Goal: Find specific page/section: Find specific page/section

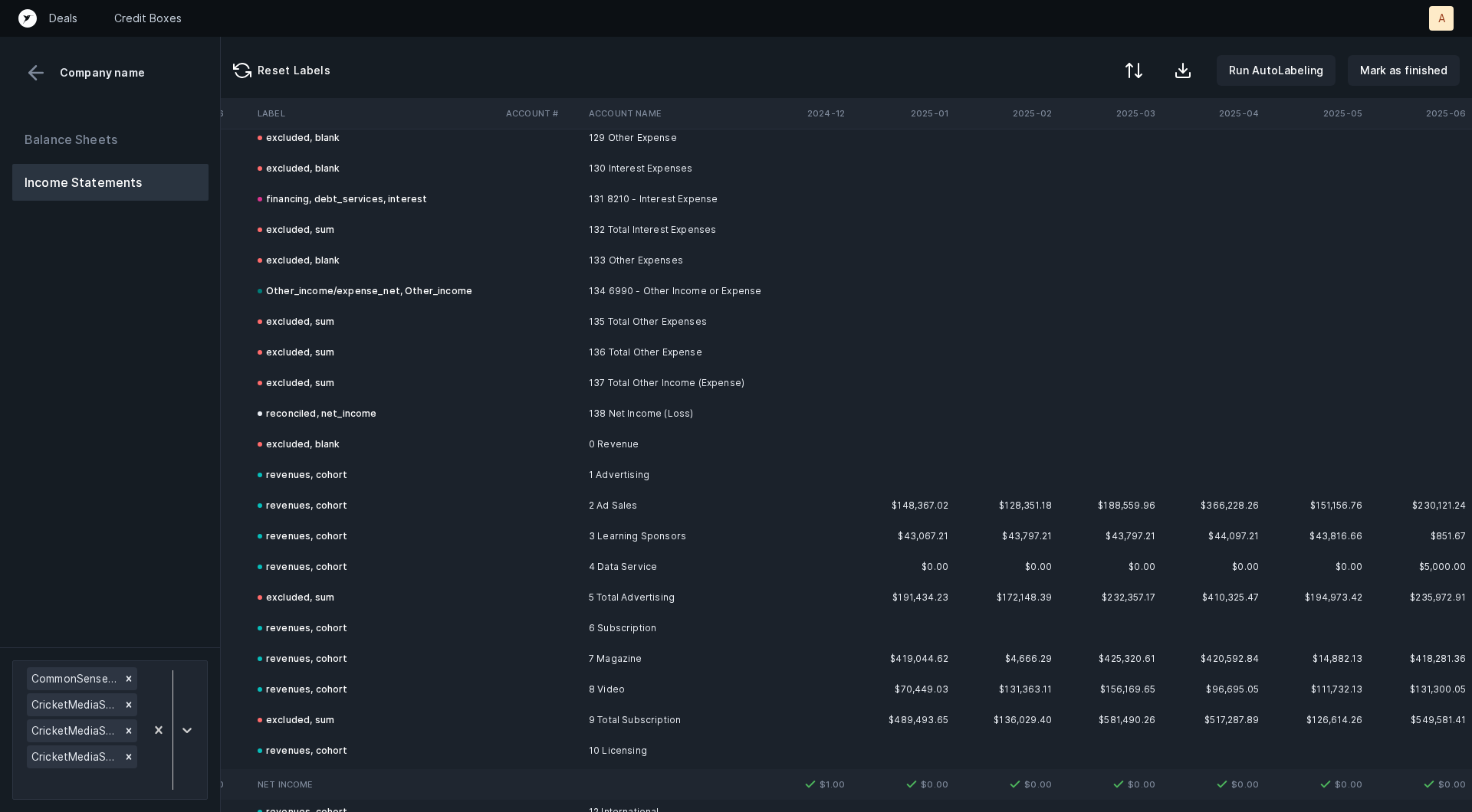
scroll to position [6067, 2924]
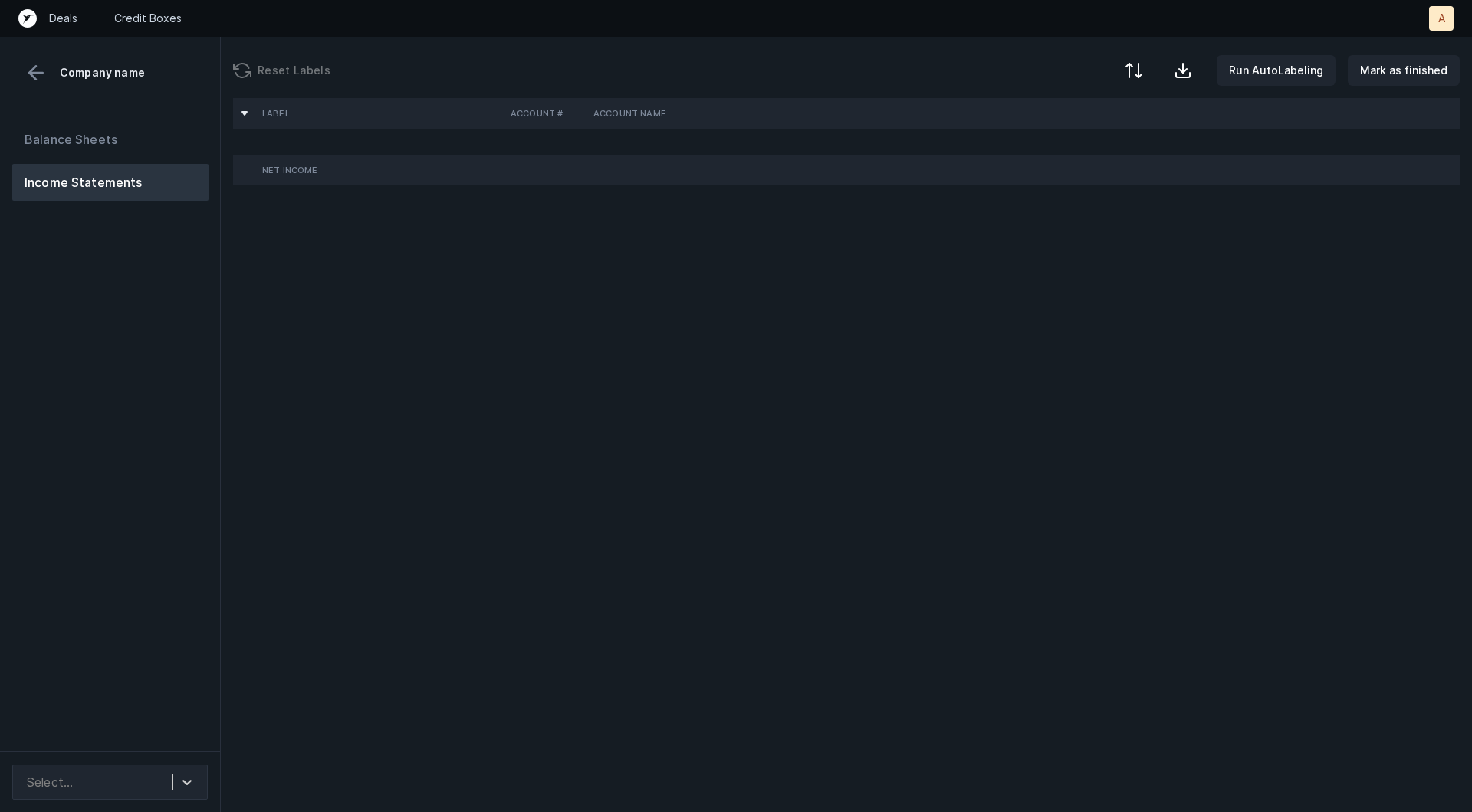
click at [153, 408] on div "Balance Sheets Income Statements" at bounding box center [110, 430] width 220 height 643
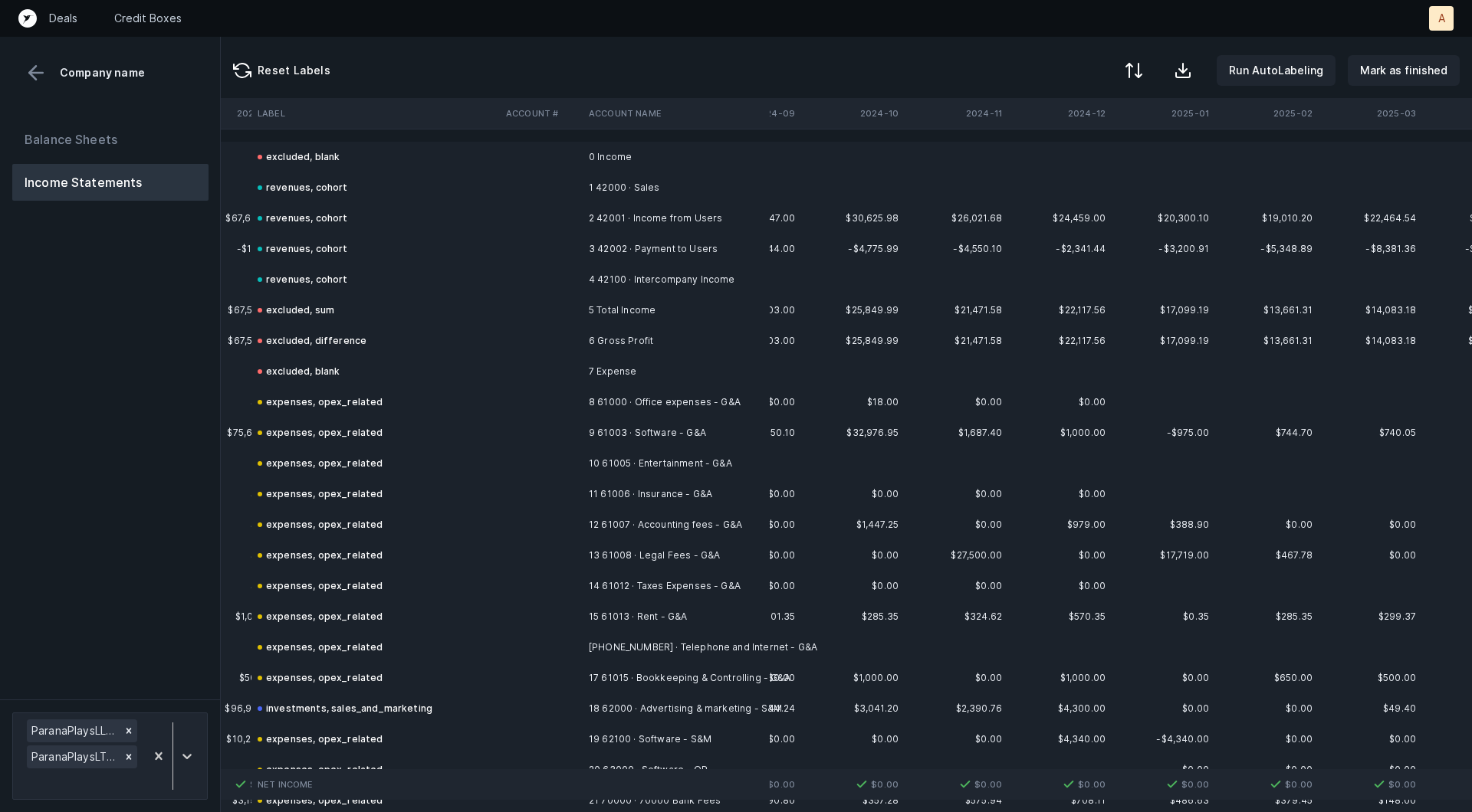
scroll to position [0, 3649]
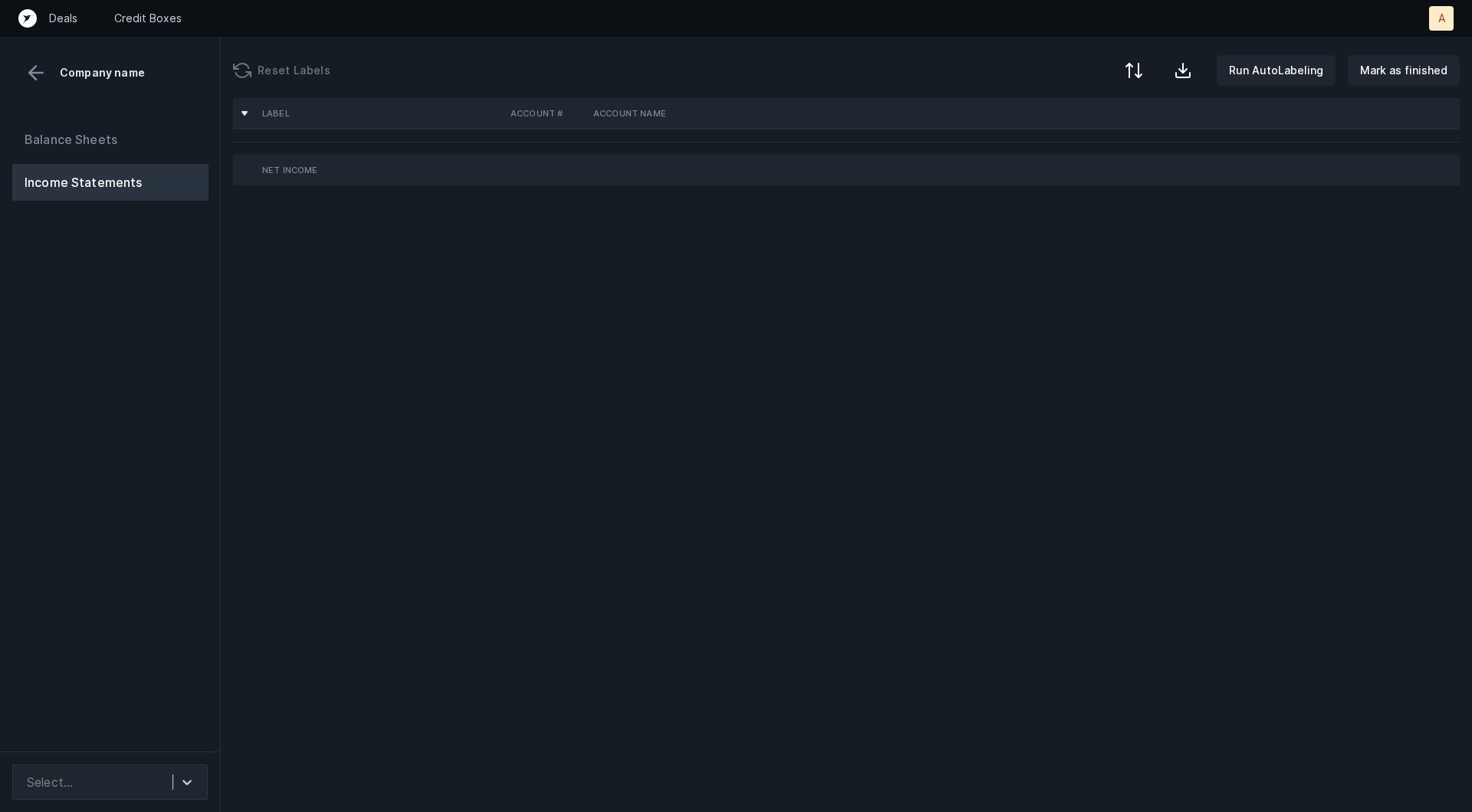
click at [183, 363] on div "Balance Sheets Income Statements" at bounding box center [110, 430] width 220 height 643
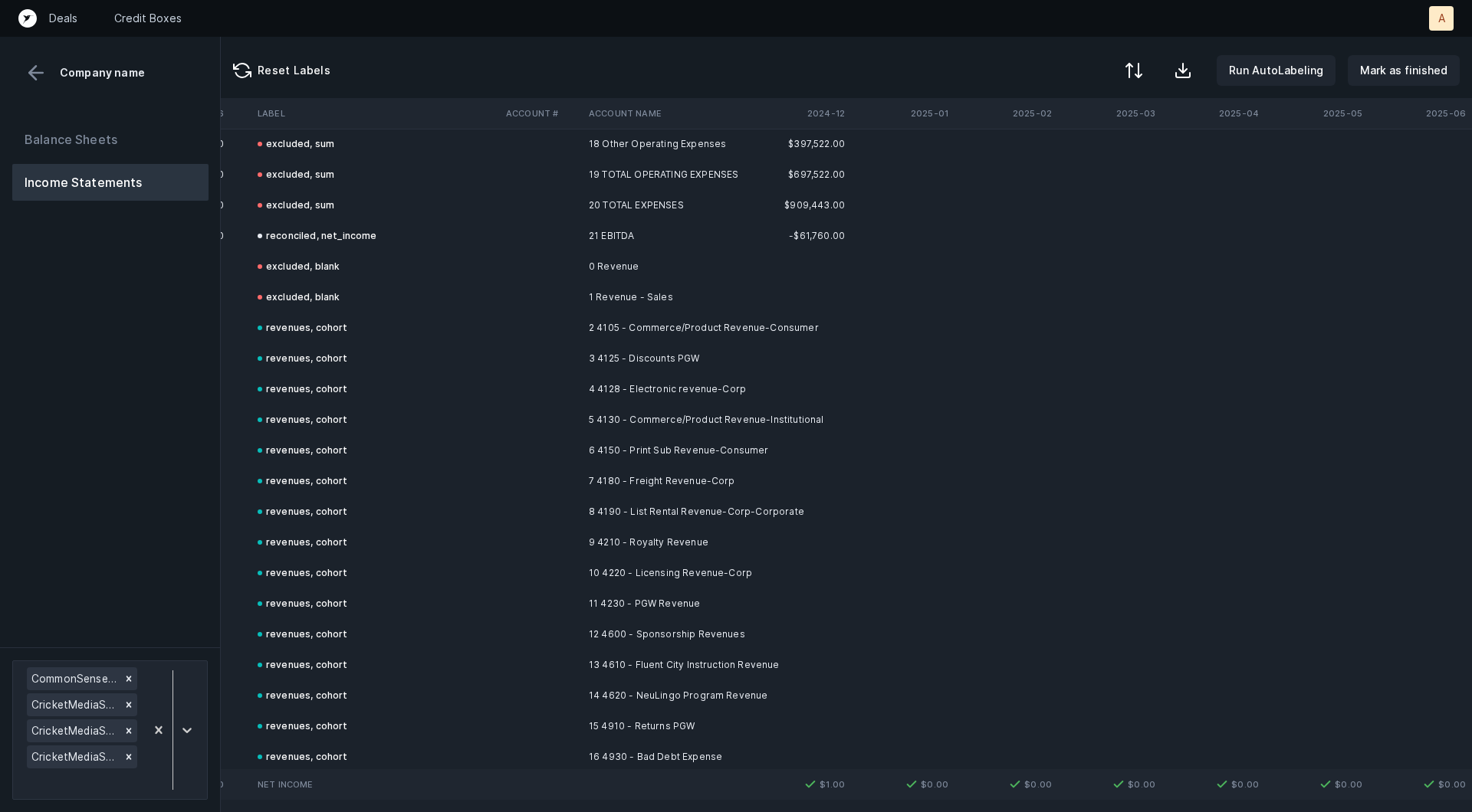
scroll to position [4487, 2924]
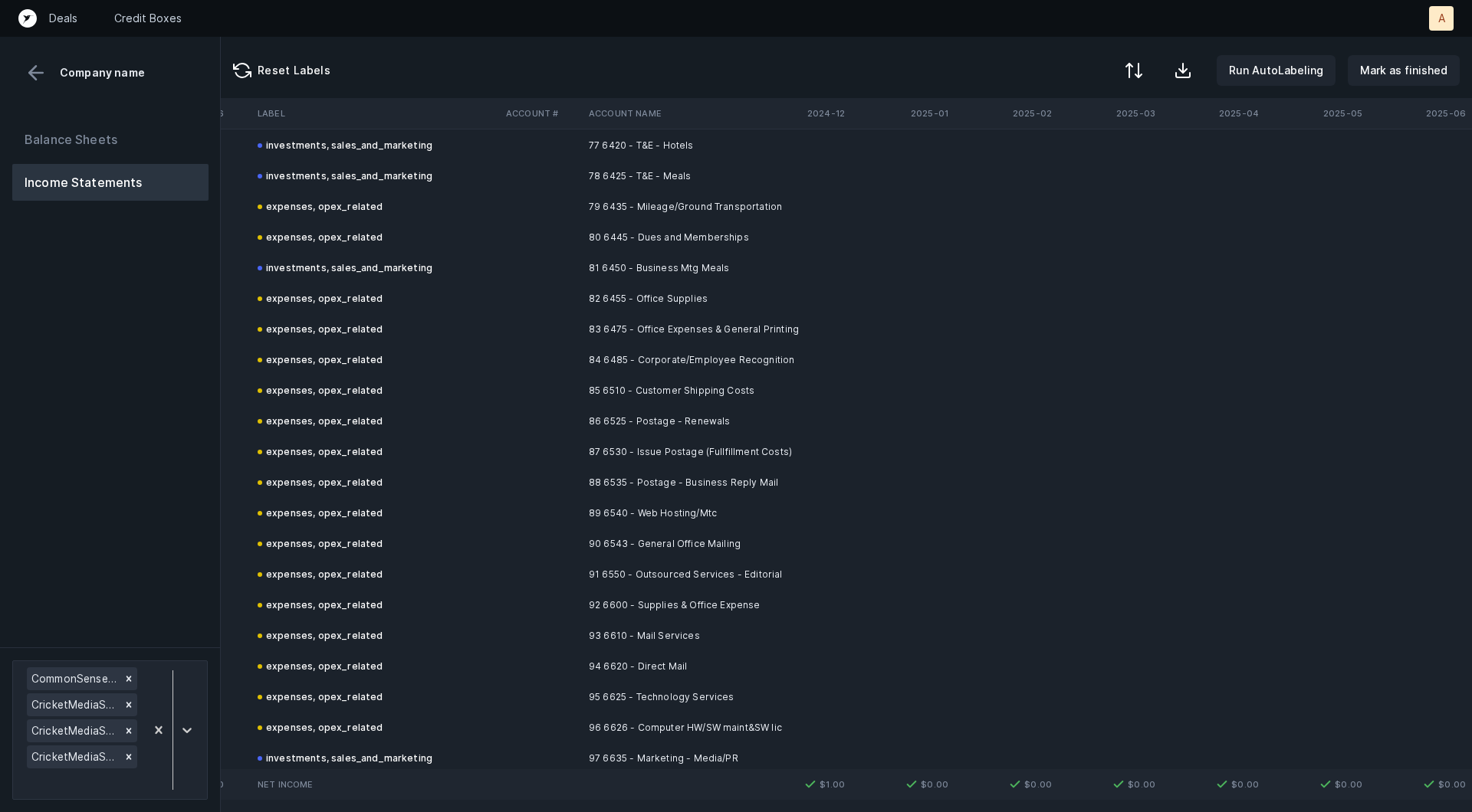
click at [142, 444] on div at bounding box center [736, 406] width 1472 height 812
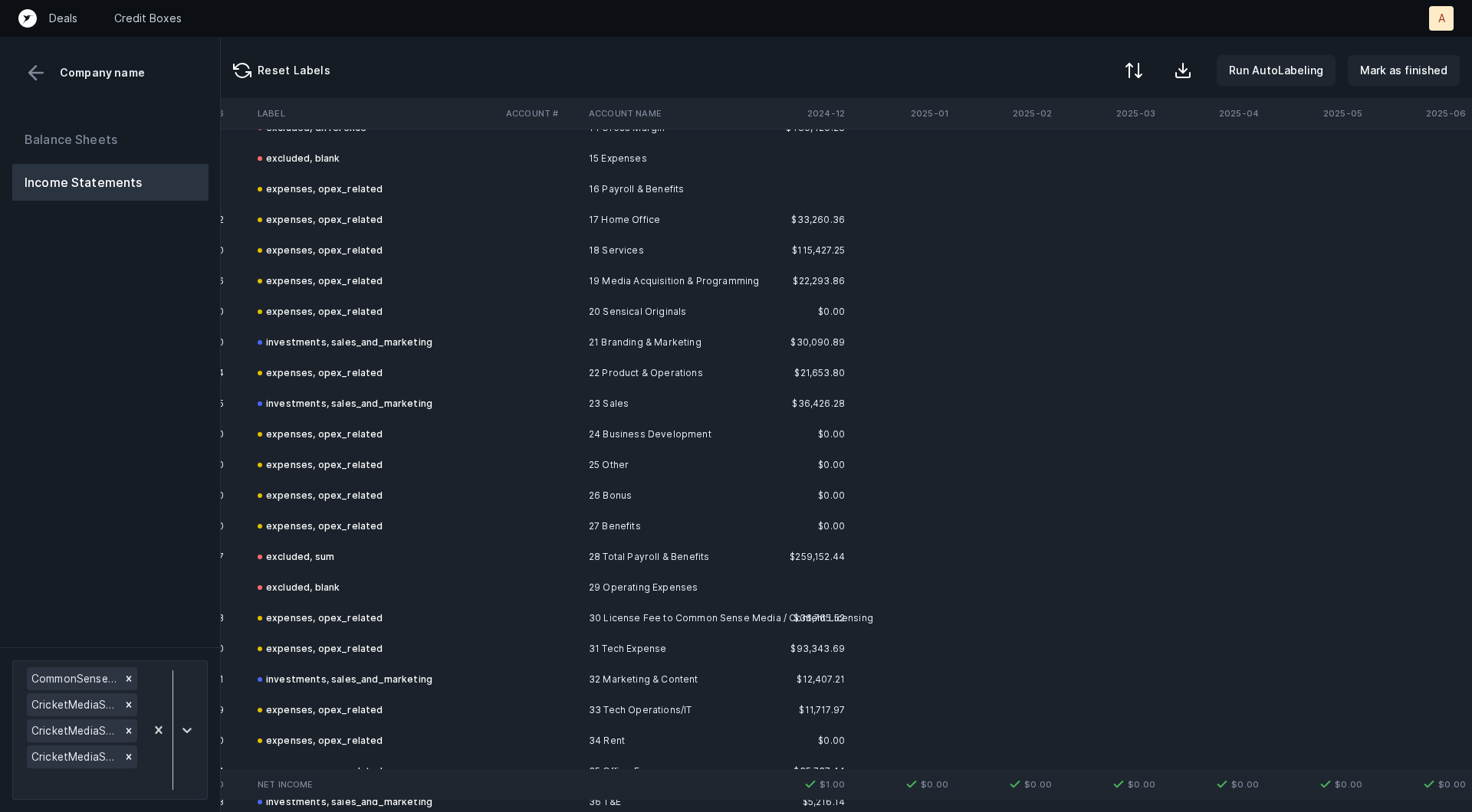
scroll to position [0, 2924]
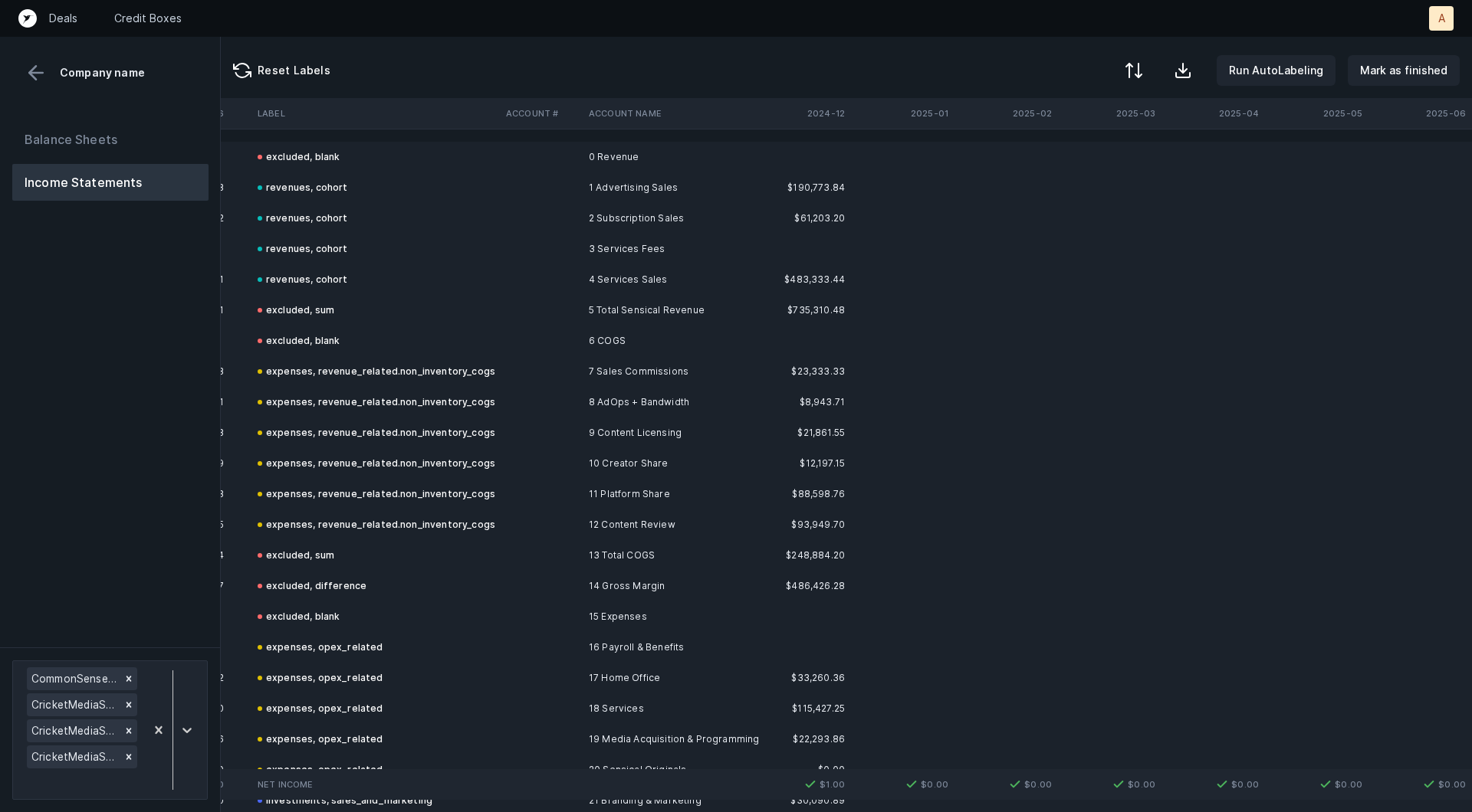
click at [40, 82] on button at bounding box center [36, 73] width 23 height 23
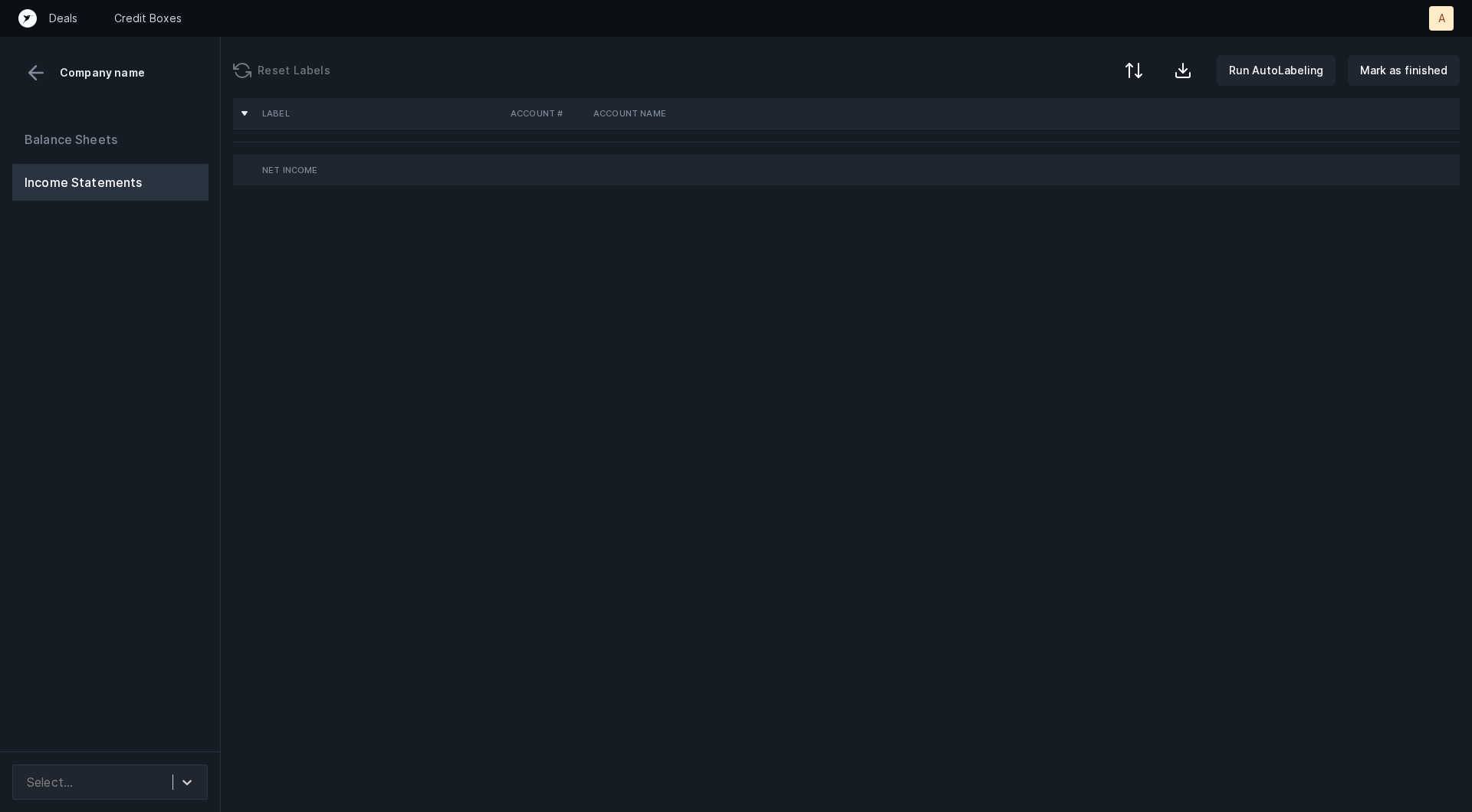
click at [41, 427] on div "Balance Sheets Income Statements" at bounding box center [110, 430] width 220 height 643
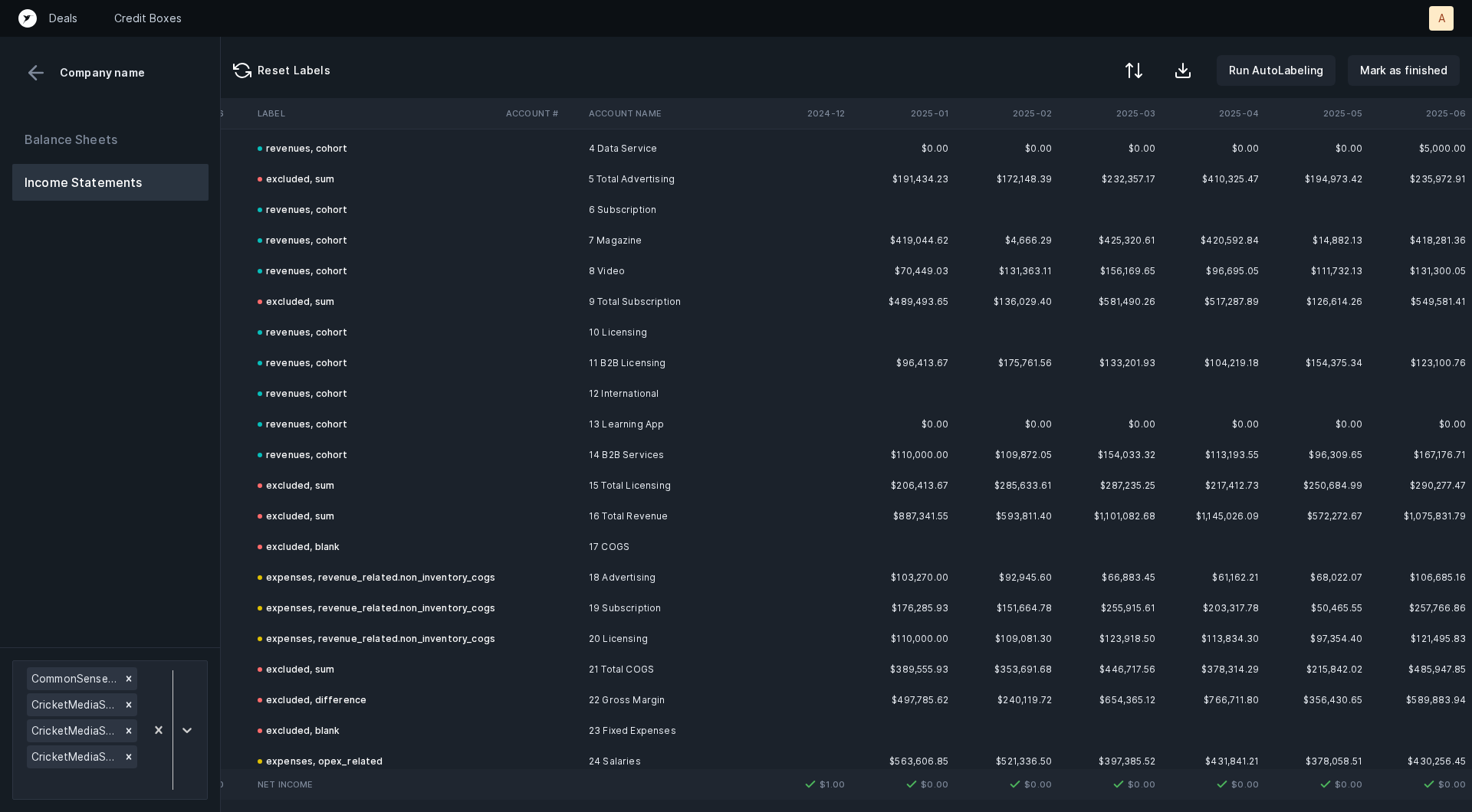
scroll to position [6490, 2924]
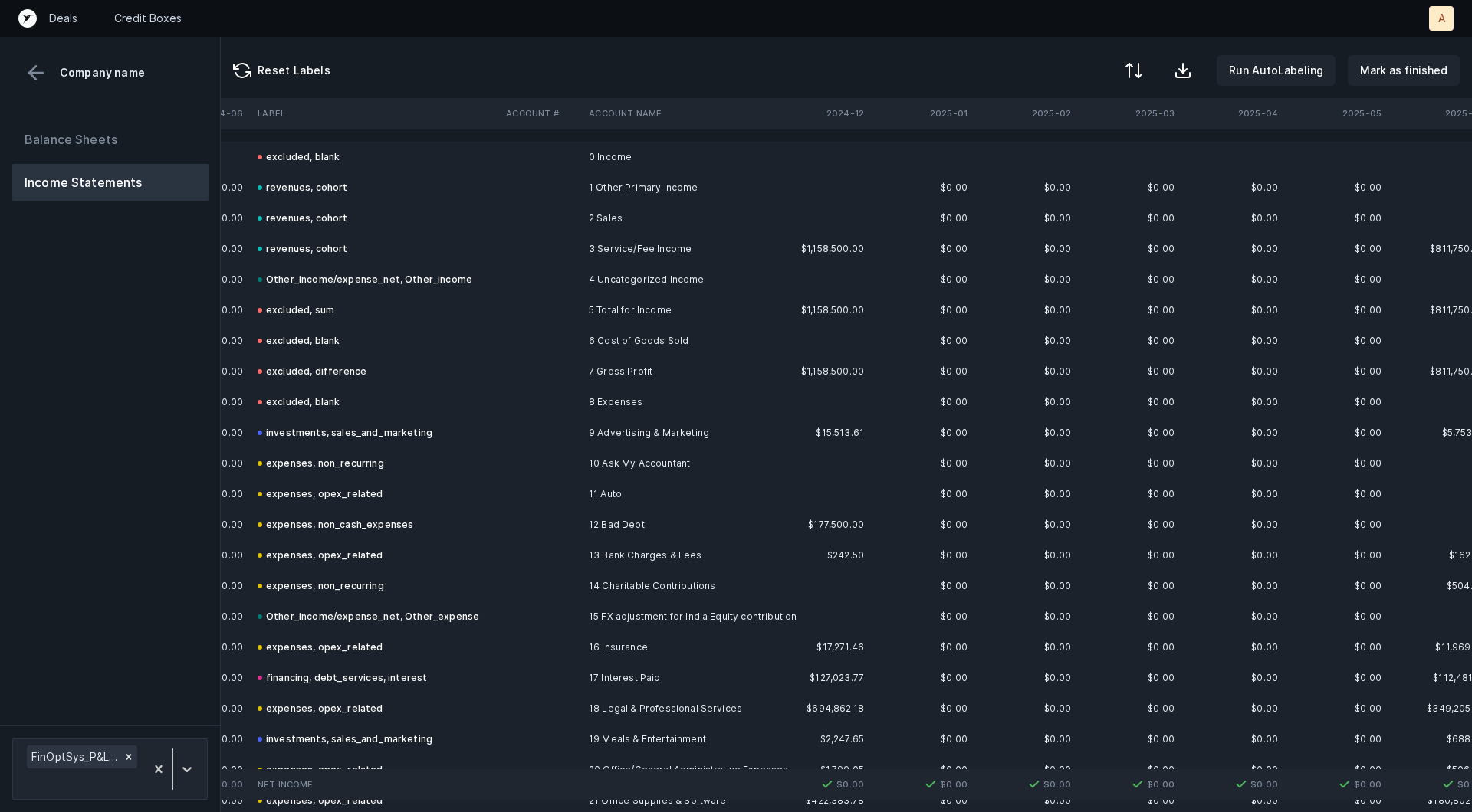
scroll to position [0, 3623]
click at [199, 758] on div at bounding box center [187, 770] width 28 height 28
click at [166, 651] on div "Balance Sheets Income Statements" at bounding box center [110, 417] width 220 height 617
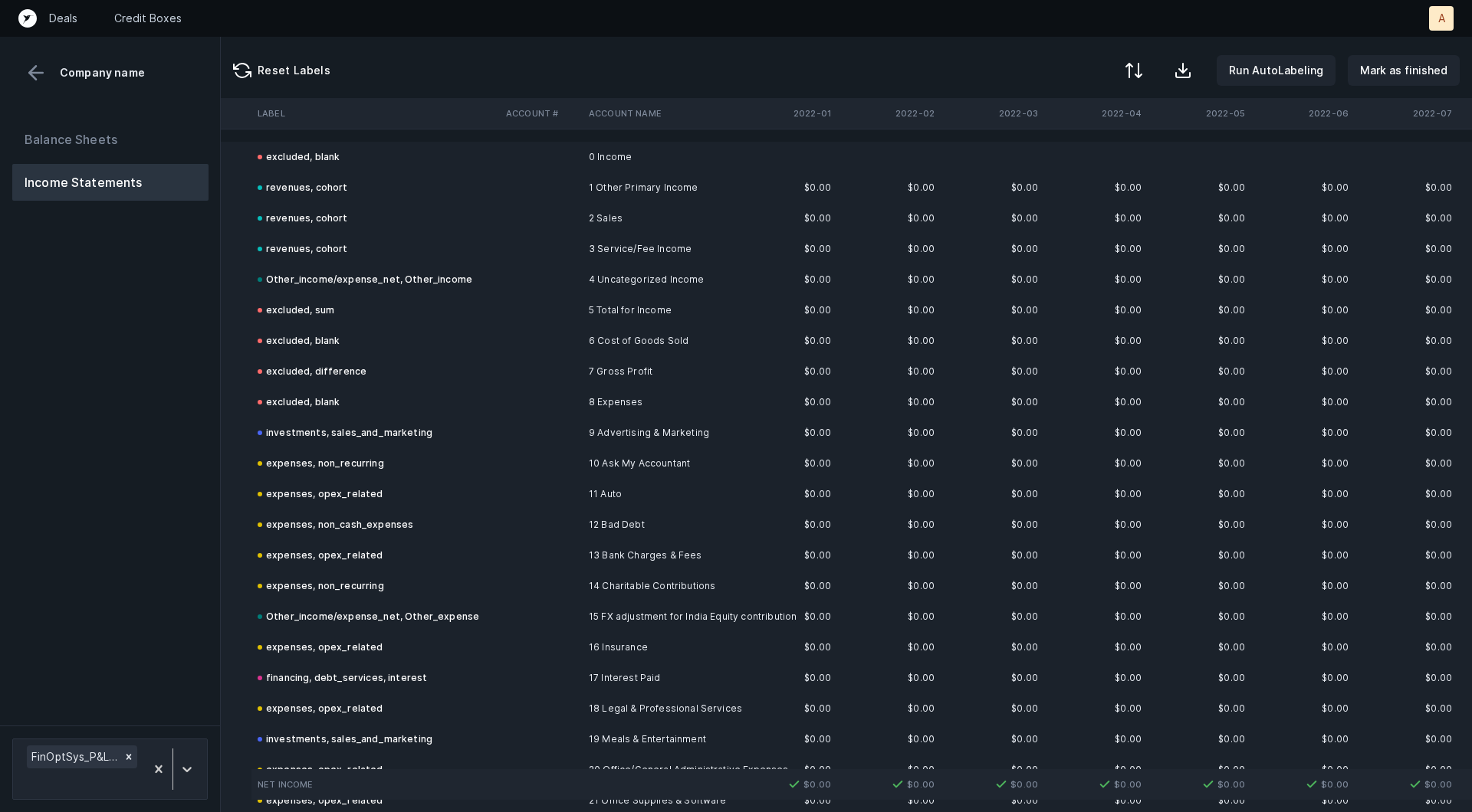
scroll to position [0, 0]
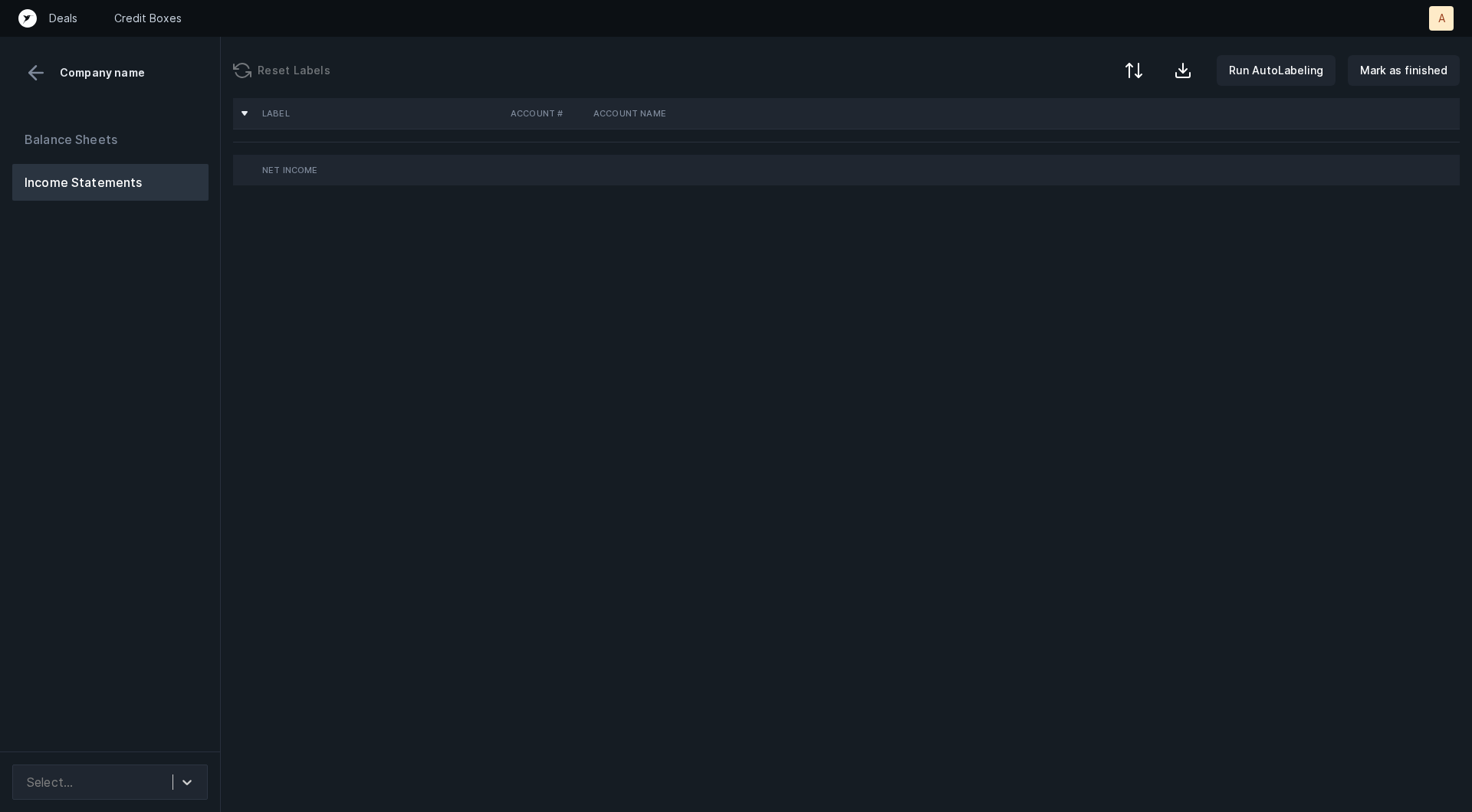
click at [169, 379] on div "Balance Sheets Income Statements" at bounding box center [110, 430] width 220 height 643
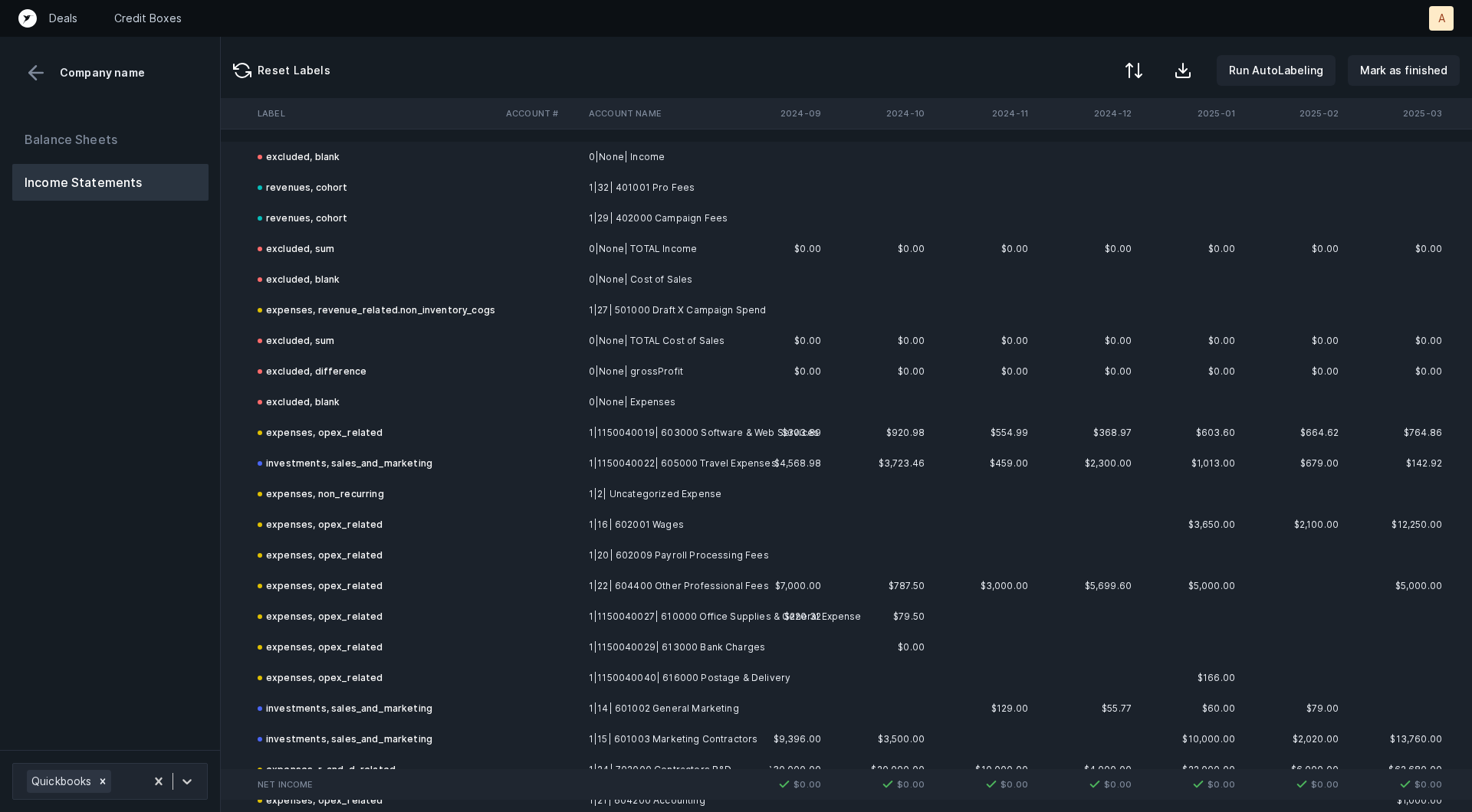
scroll to position [0, 4270]
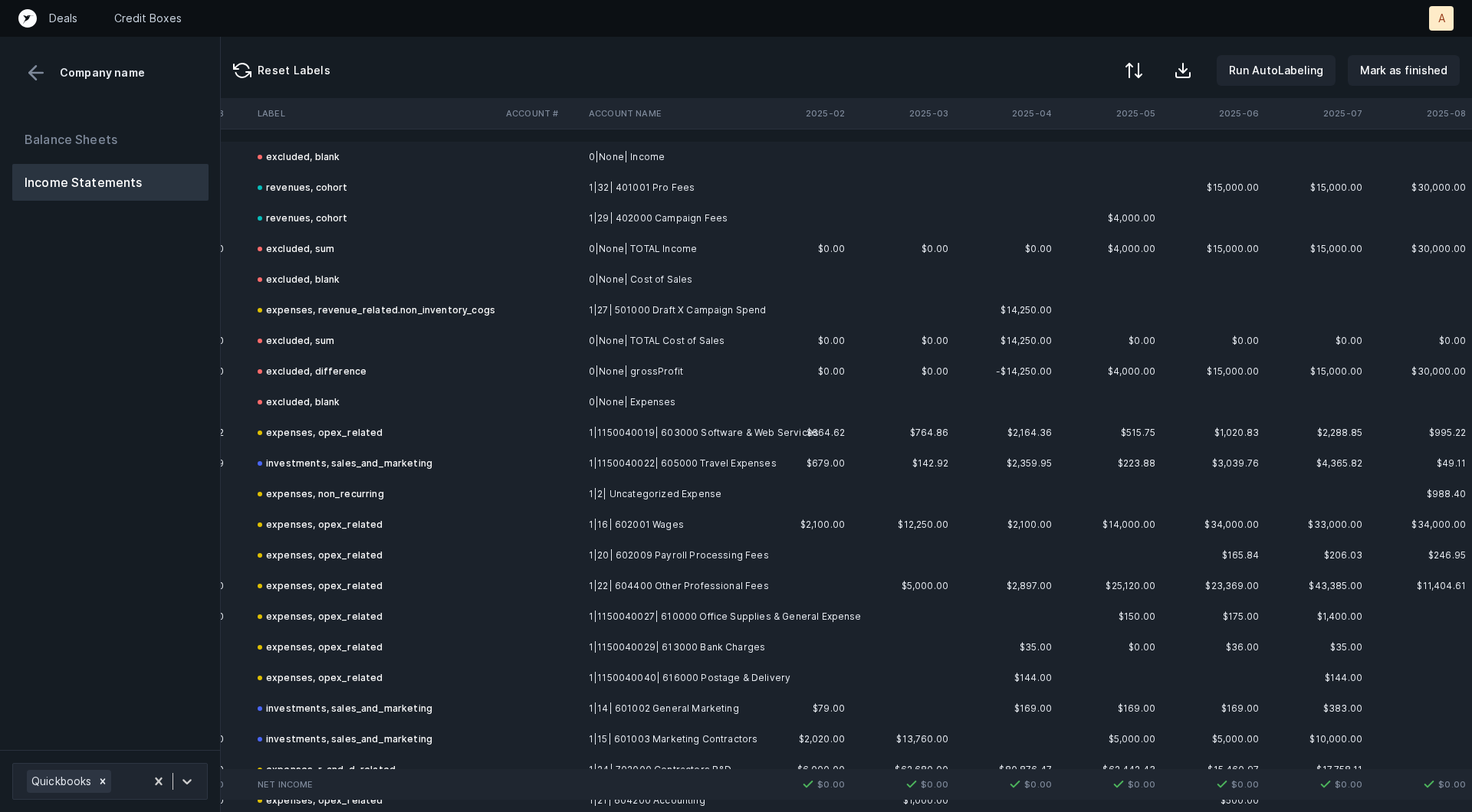
click at [38, 61] on button at bounding box center [36, 73] width 23 height 23
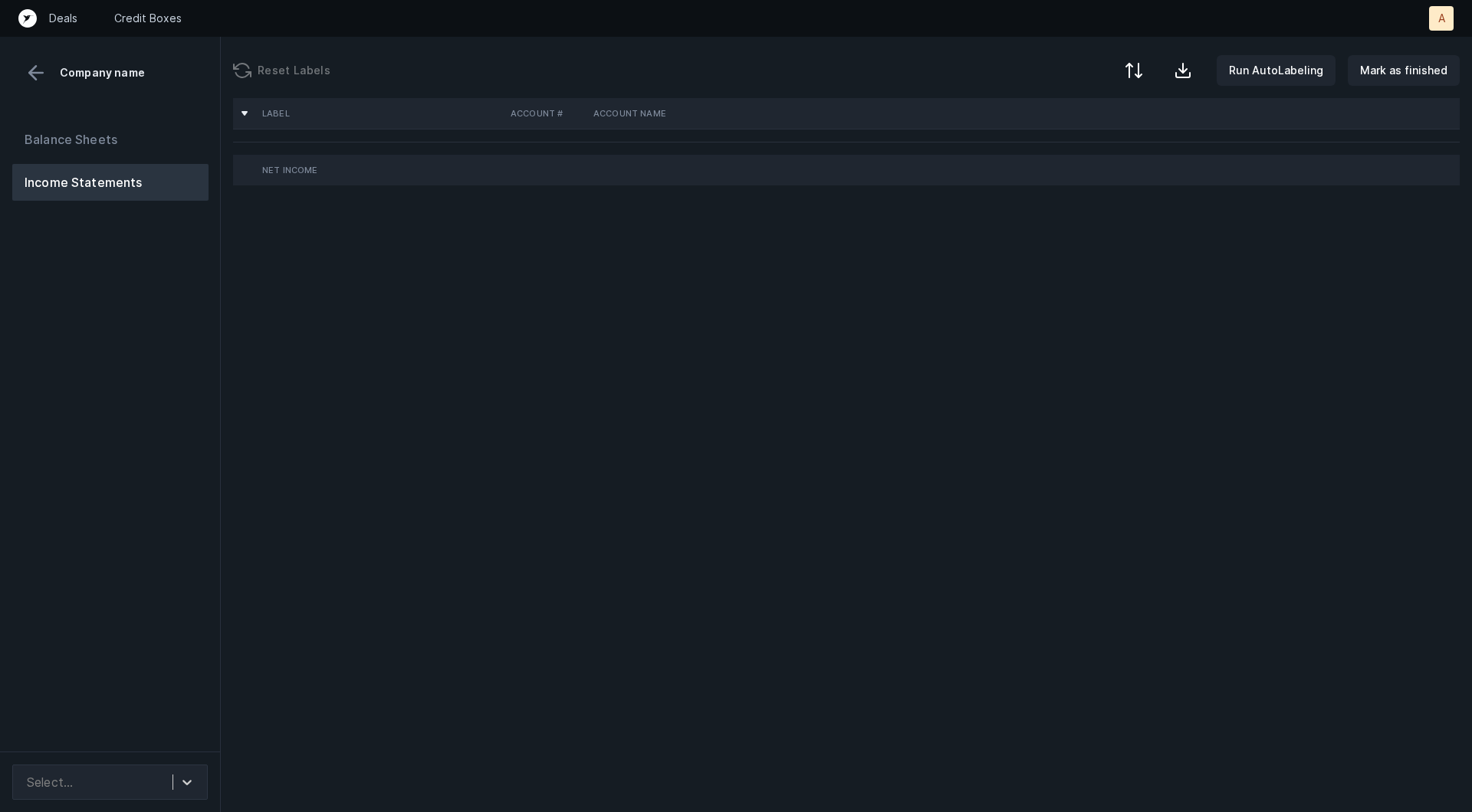
click at [99, 379] on div "Balance Sheets Income Statements" at bounding box center [110, 430] width 220 height 643
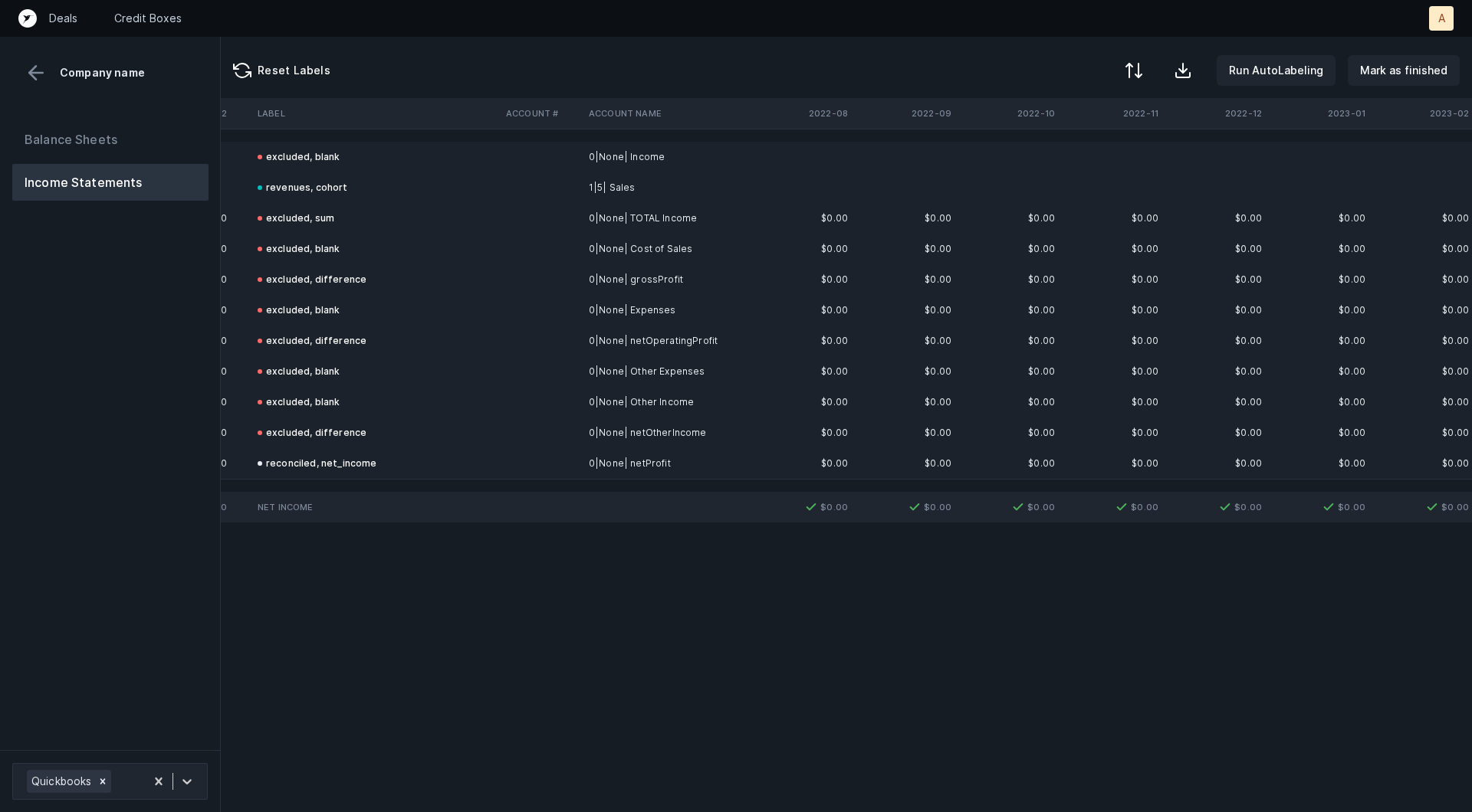
scroll to position [0, 1192]
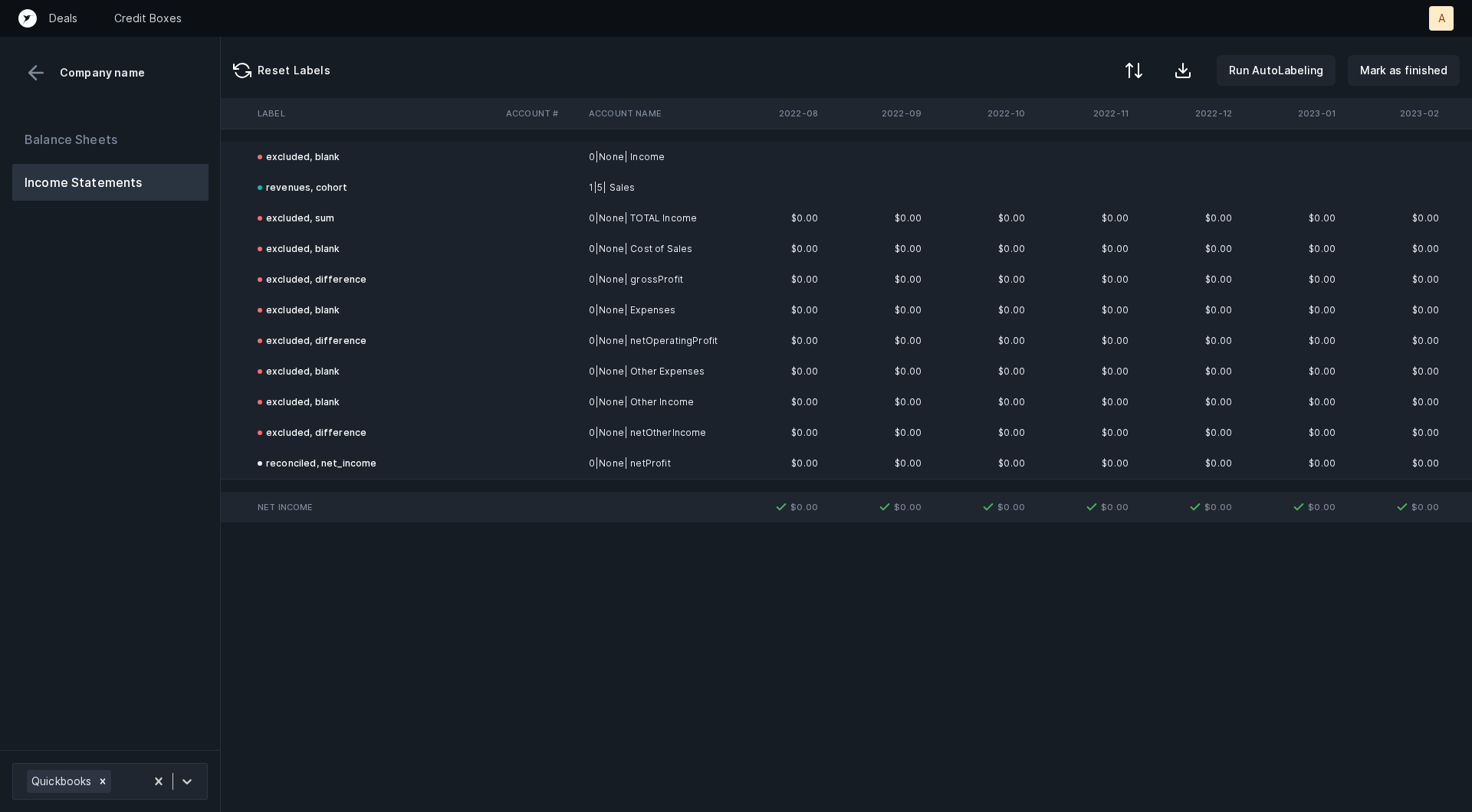
click at [764, 333] on td "0|None| netOperatingProfit" at bounding box center [676, 341] width 187 height 31
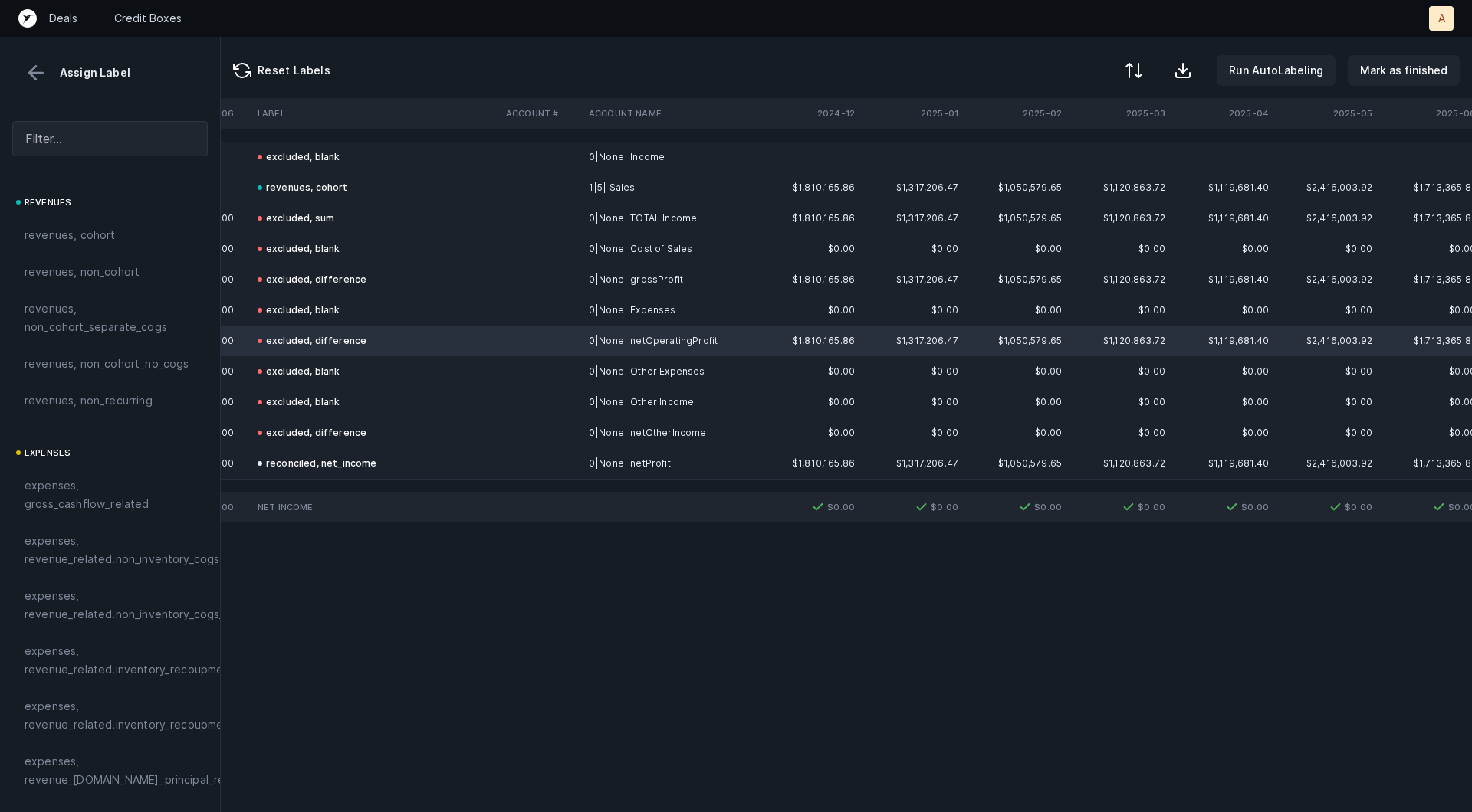
scroll to position [0, 4270]
click at [935, 307] on td "$0.00" at bounding box center [902, 311] width 104 height 31
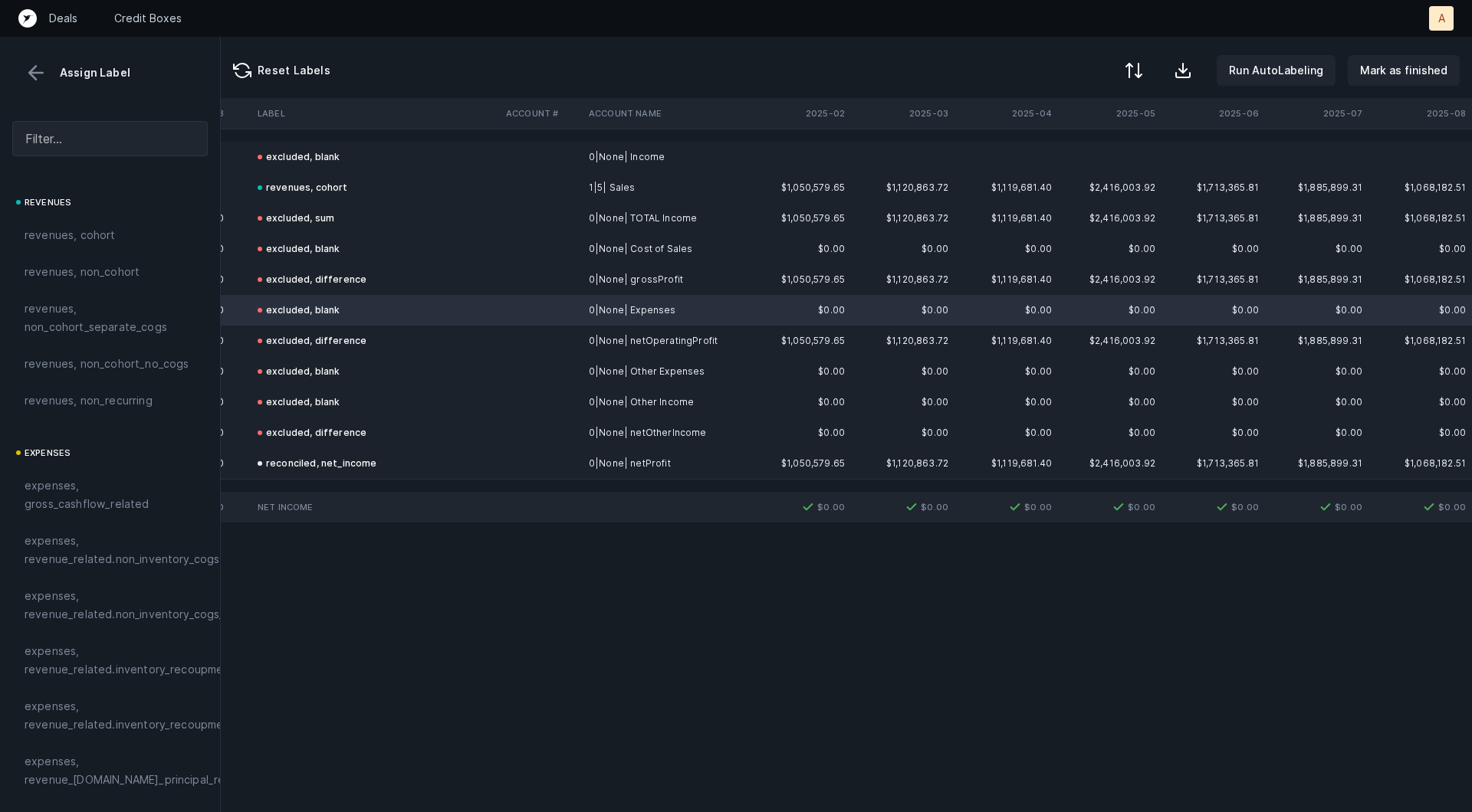
click at [33, 77] on button at bounding box center [36, 73] width 23 height 23
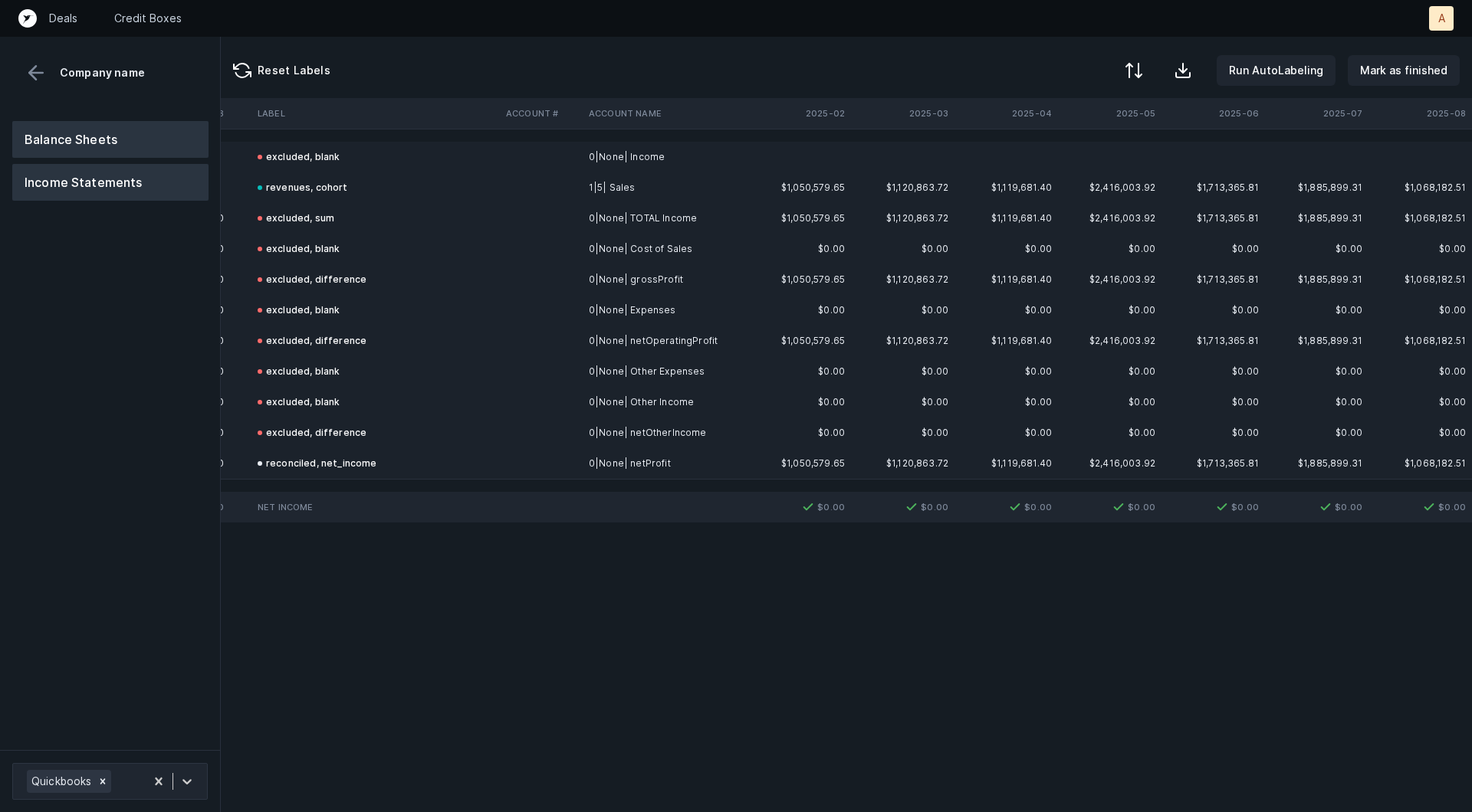
click at [96, 136] on button "Balance Sheets" at bounding box center [110, 139] width 196 height 37
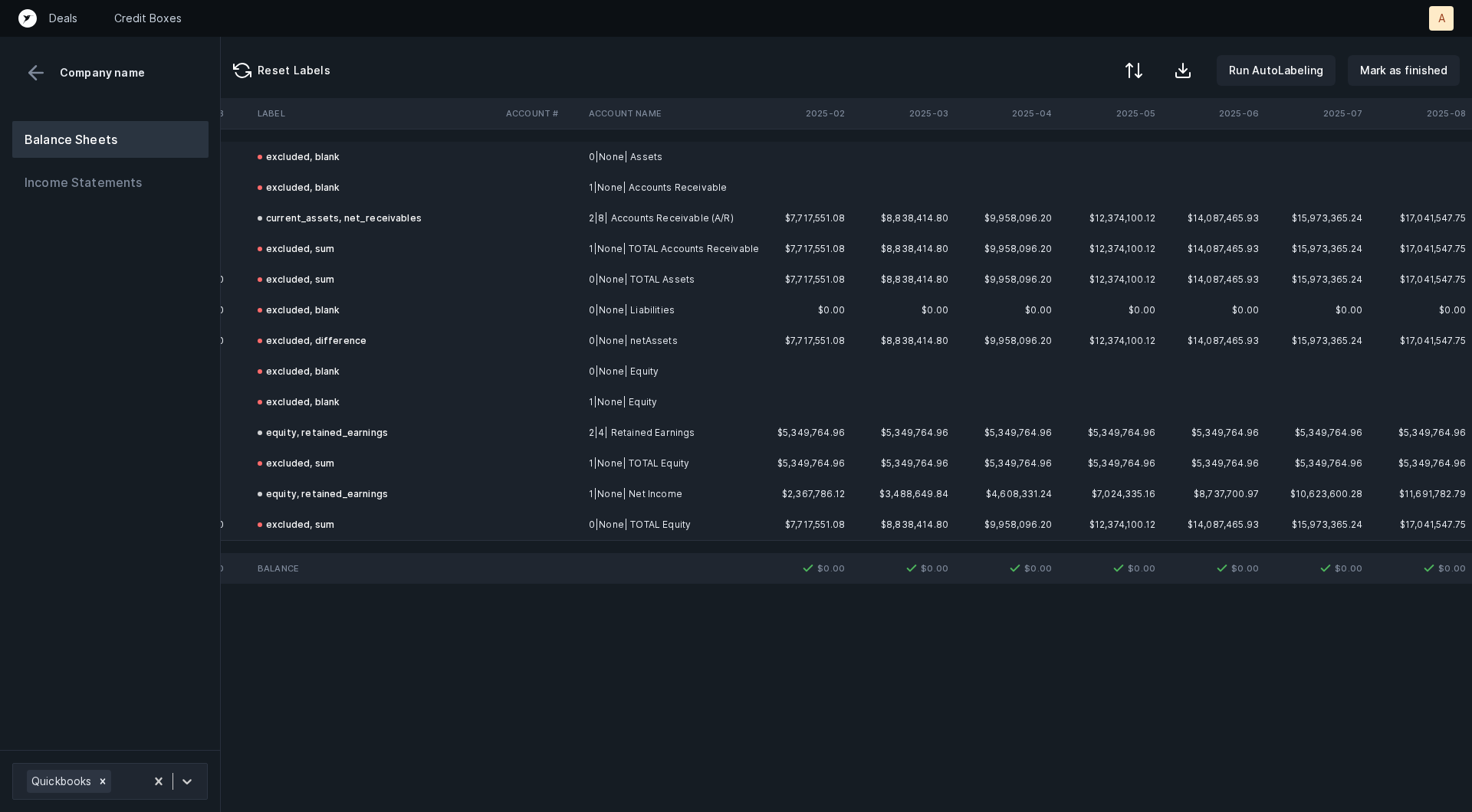
click at [34, 65] on button at bounding box center [36, 73] width 23 height 23
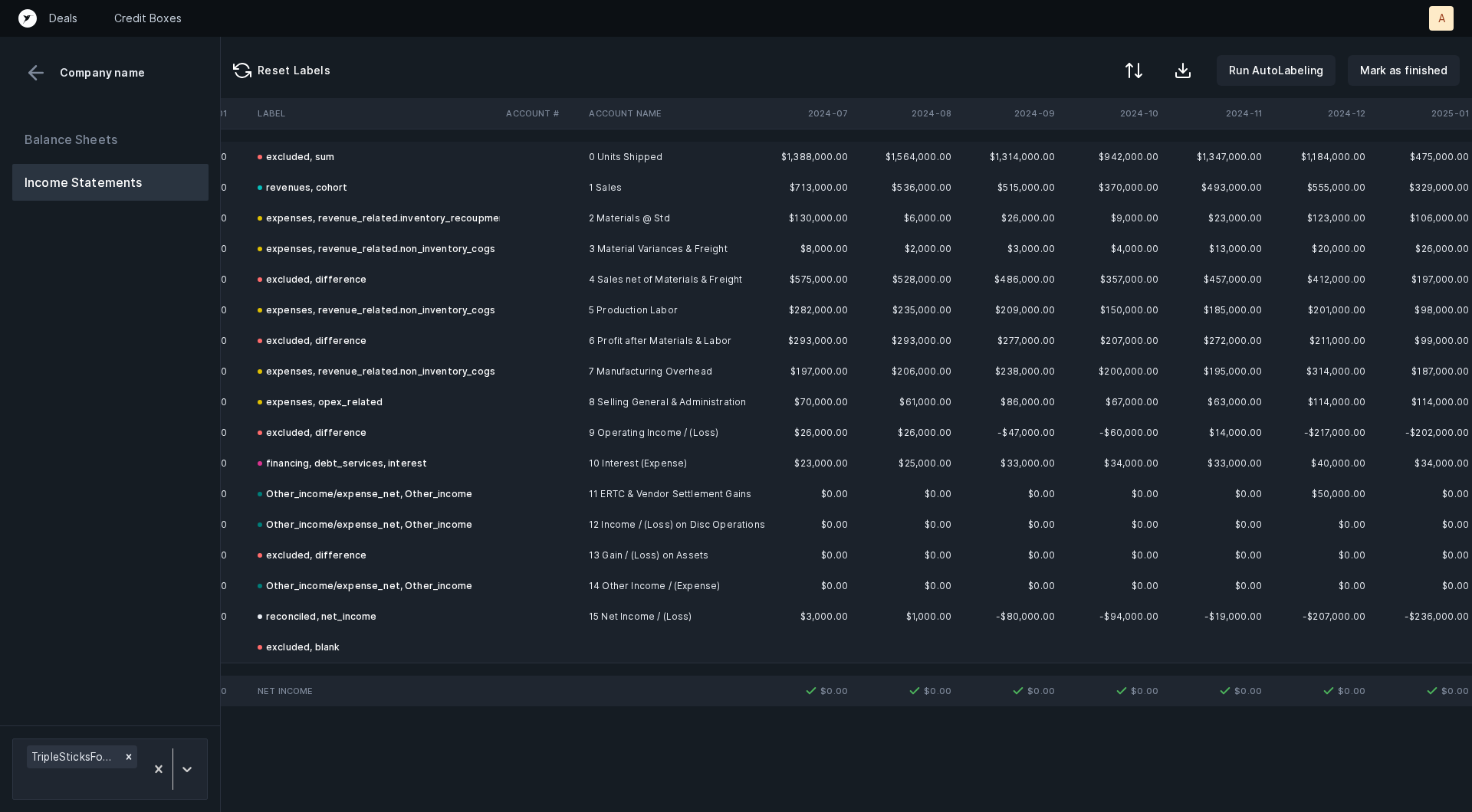
scroll to position [0, 1786]
click at [301, 185] on div "revenues, cohort" at bounding box center [303, 188] width 91 height 19
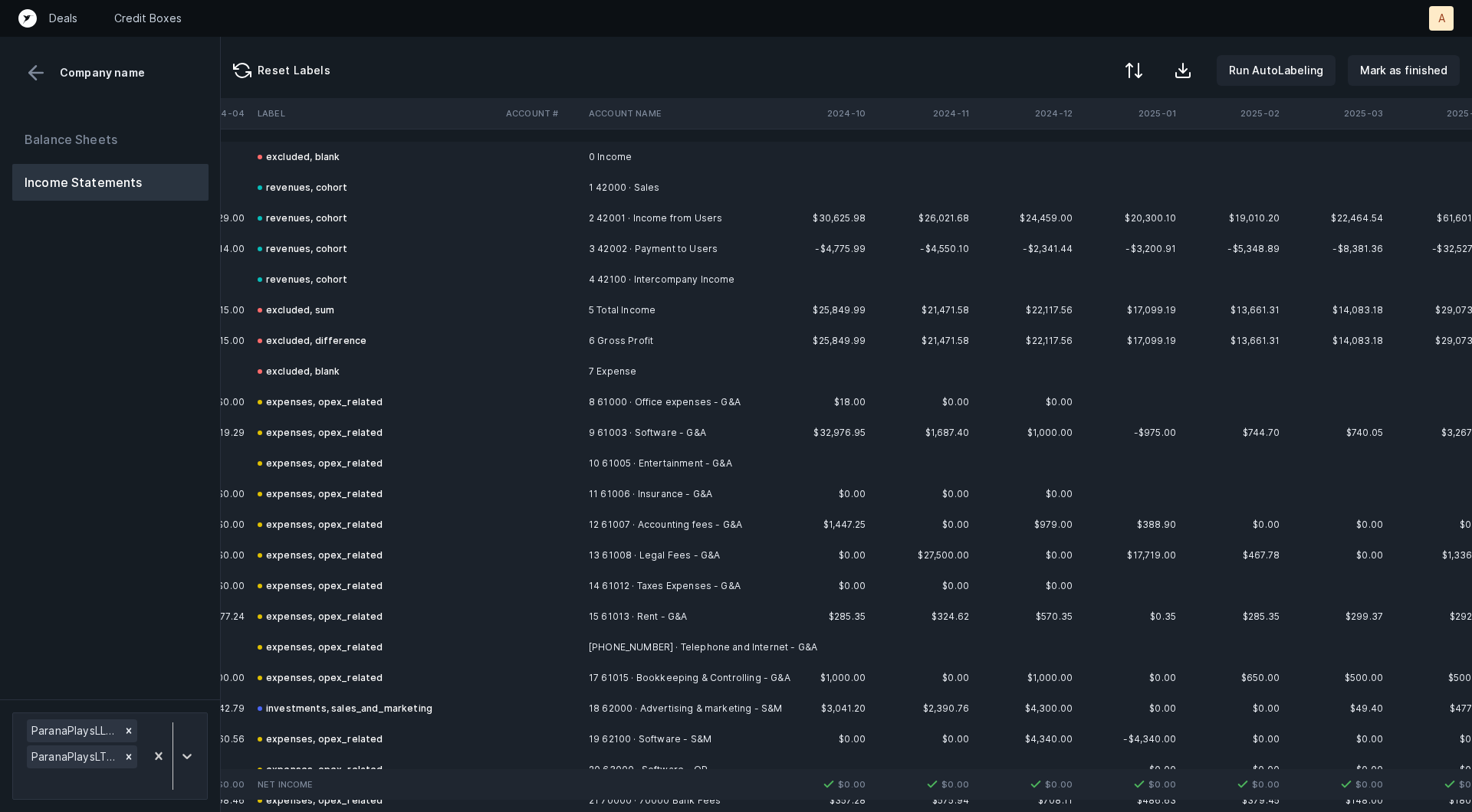
scroll to position [0, 3649]
